Goal: Download file/media

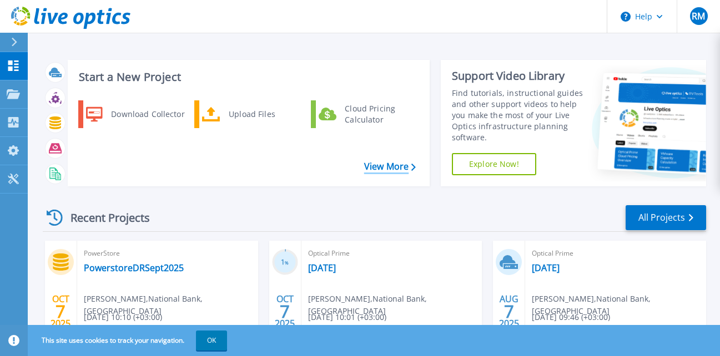
click at [383, 168] on link "View More" at bounding box center [390, 167] width 52 height 11
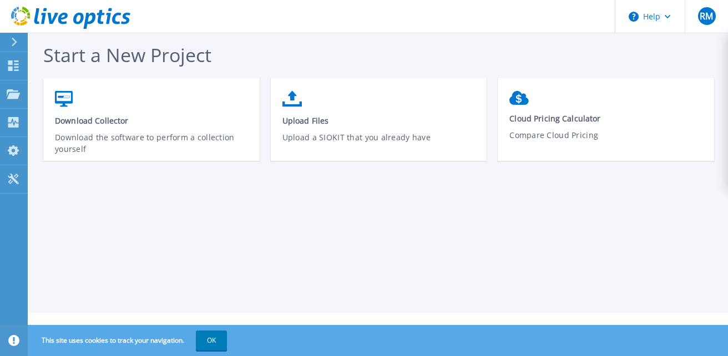
click at [383, 168] on div "Download Collector Download the software to perform a collection yourself Uploa…" at bounding box center [384, 125] width 682 height 94
click at [10, 43] on div at bounding box center [19, 42] width 18 height 19
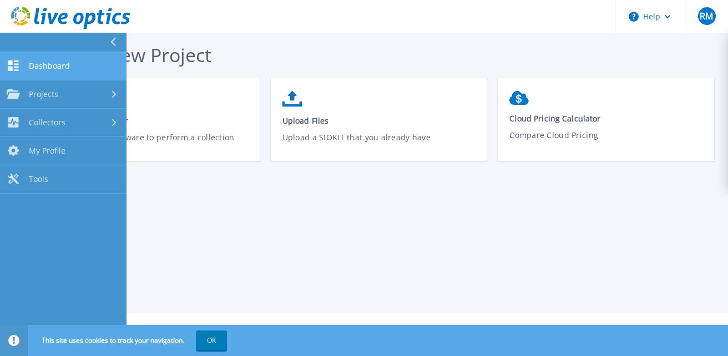
click at [40, 73] on link "Dashboard Dashboard" at bounding box center [63, 66] width 127 height 28
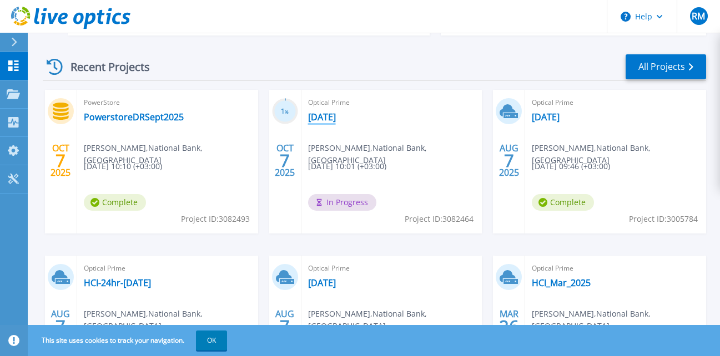
scroll to position [152, 0]
